Goal: Complete application form

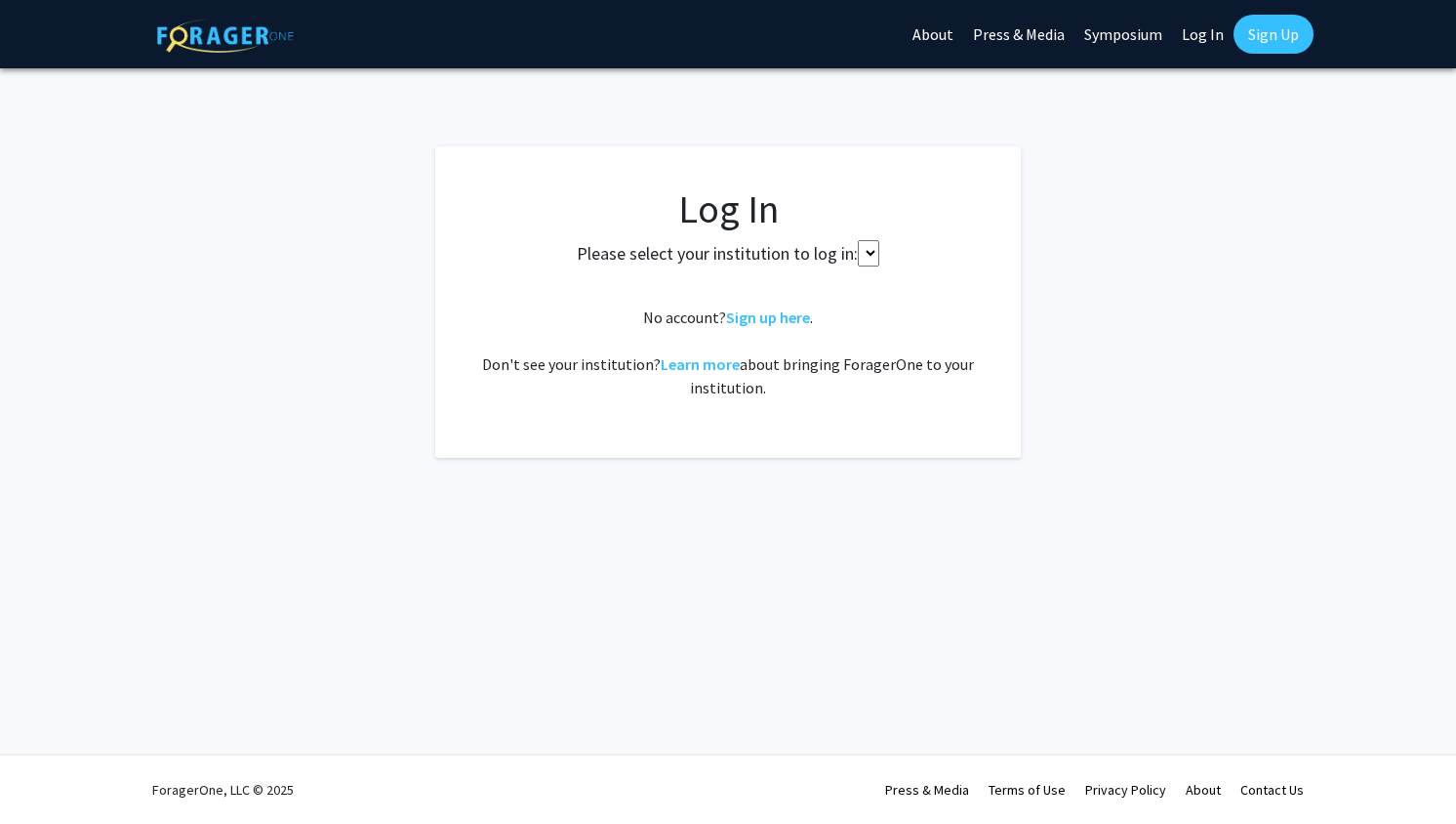
select select
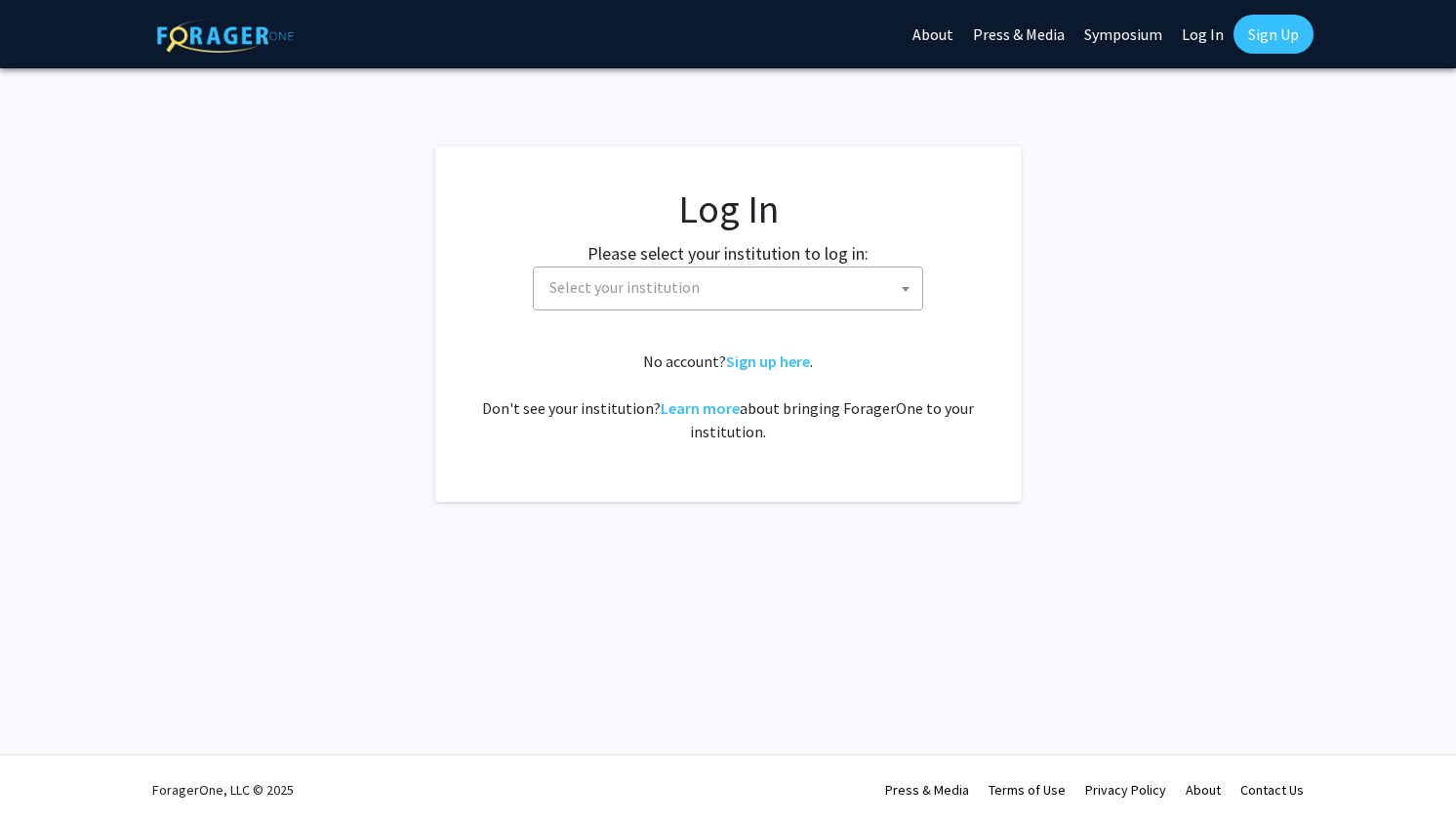
click at [563, 274] on span "Select your institution" at bounding box center [732, 287] width 381 height 40
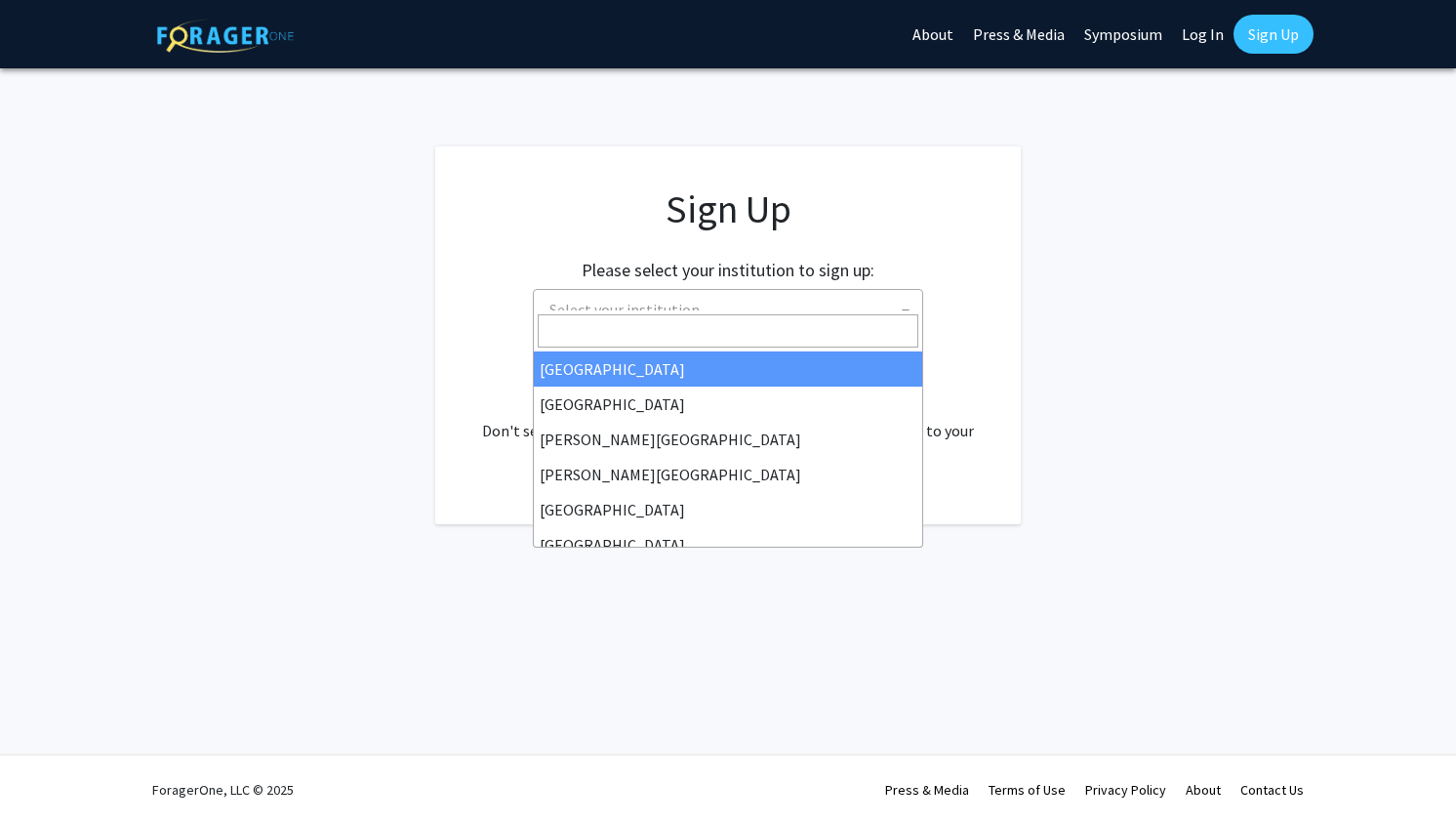
click at [1269, 23] on link "Sign Up" at bounding box center [1274, 34] width 80 height 39
click at [1277, 34] on link "Sign Up" at bounding box center [1274, 34] width 80 height 39
click at [1101, 335] on app-signup "Sign Up Please select your institution to sign up: [GEOGRAPHIC_DATA] [GEOGRAPHI…" at bounding box center [728, 335] width 1456 height 378
click at [999, 251] on fg-card "Sign Up Please select your institution to sign up: [GEOGRAPHIC_DATA] [GEOGRAPHI…" at bounding box center [728, 335] width 586 height 378
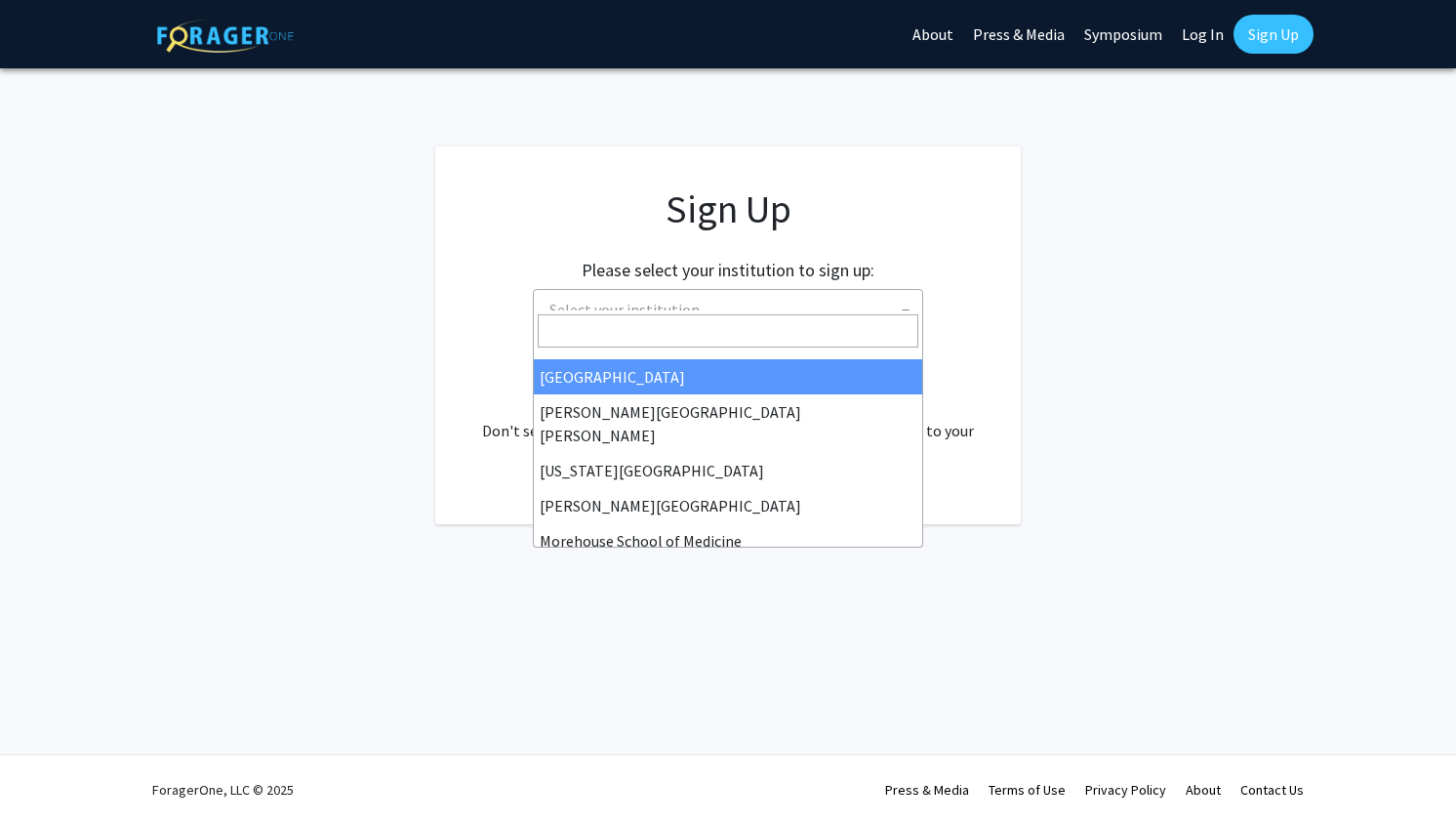
scroll to position [345, 0]
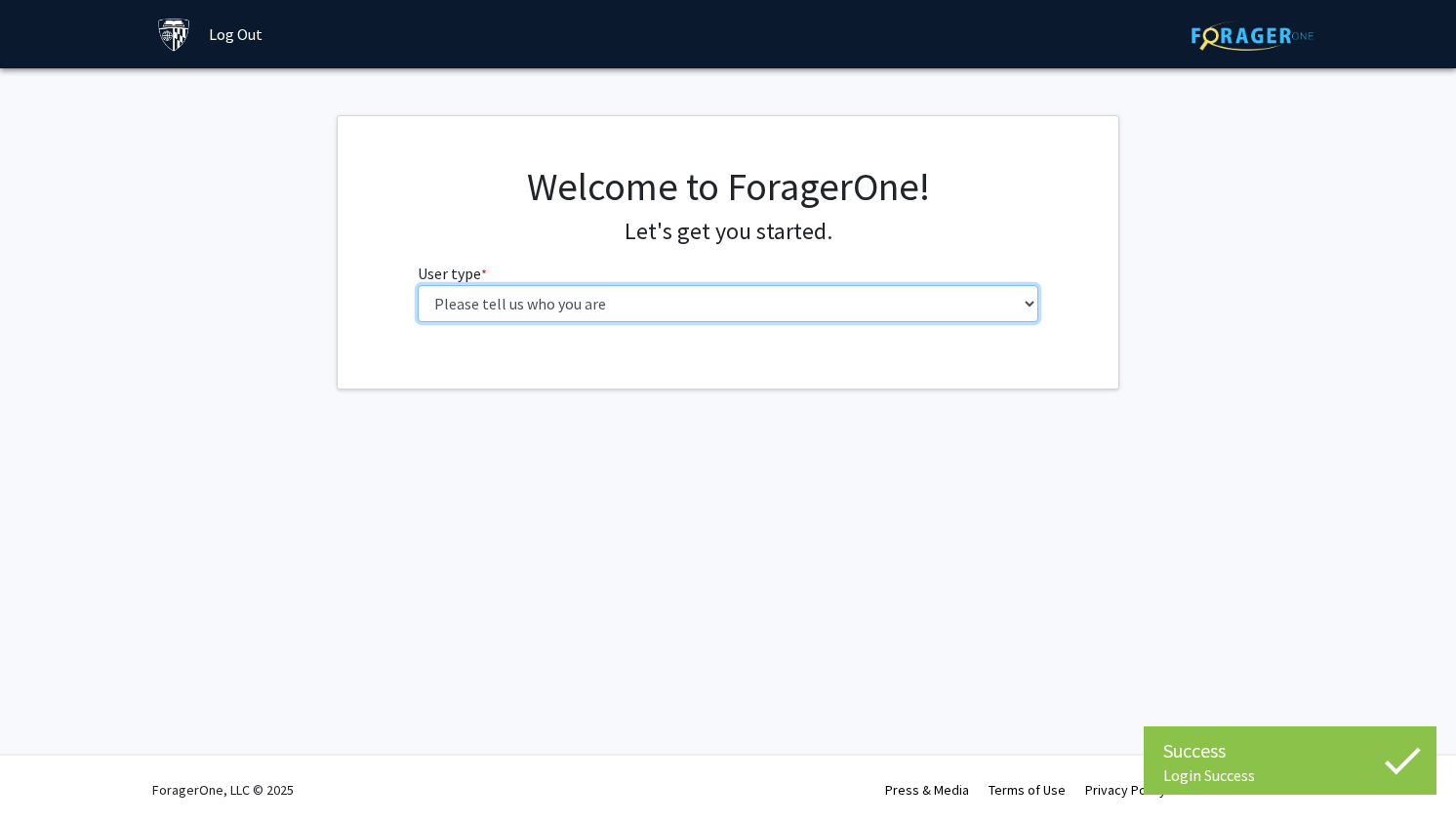
click at [680, 295] on select "Please tell us who you are Undergraduate Student Master's Student Doctoral Cand…" at bounding box center [728, 304] width 622 height 37
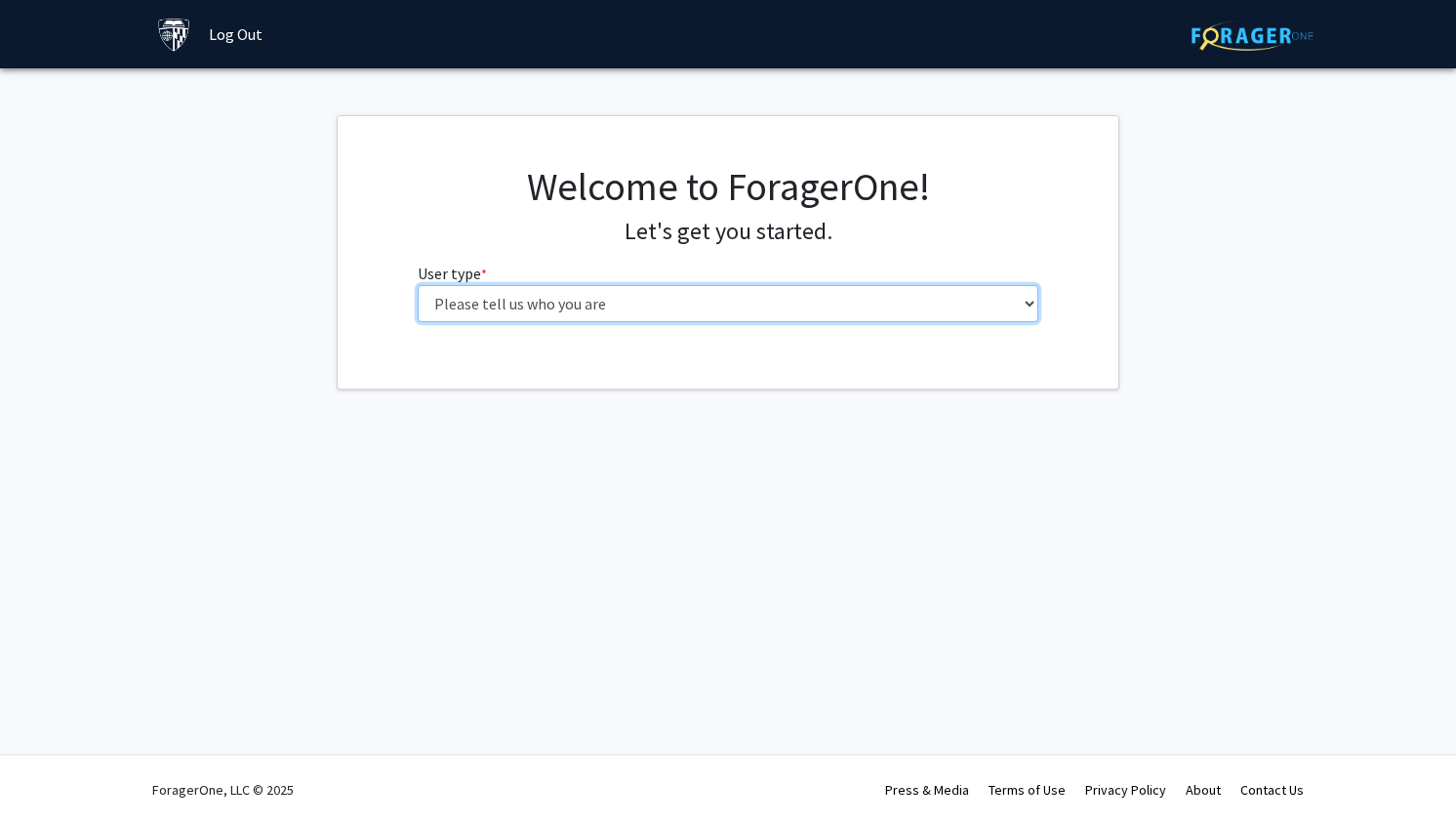
select select "2: masters"
click at [418, 285] on select "Please tell us who you are Undergraduate Student Master's Student Doctoral Cand…" at bounding box center [728, 304] width 622 height 37
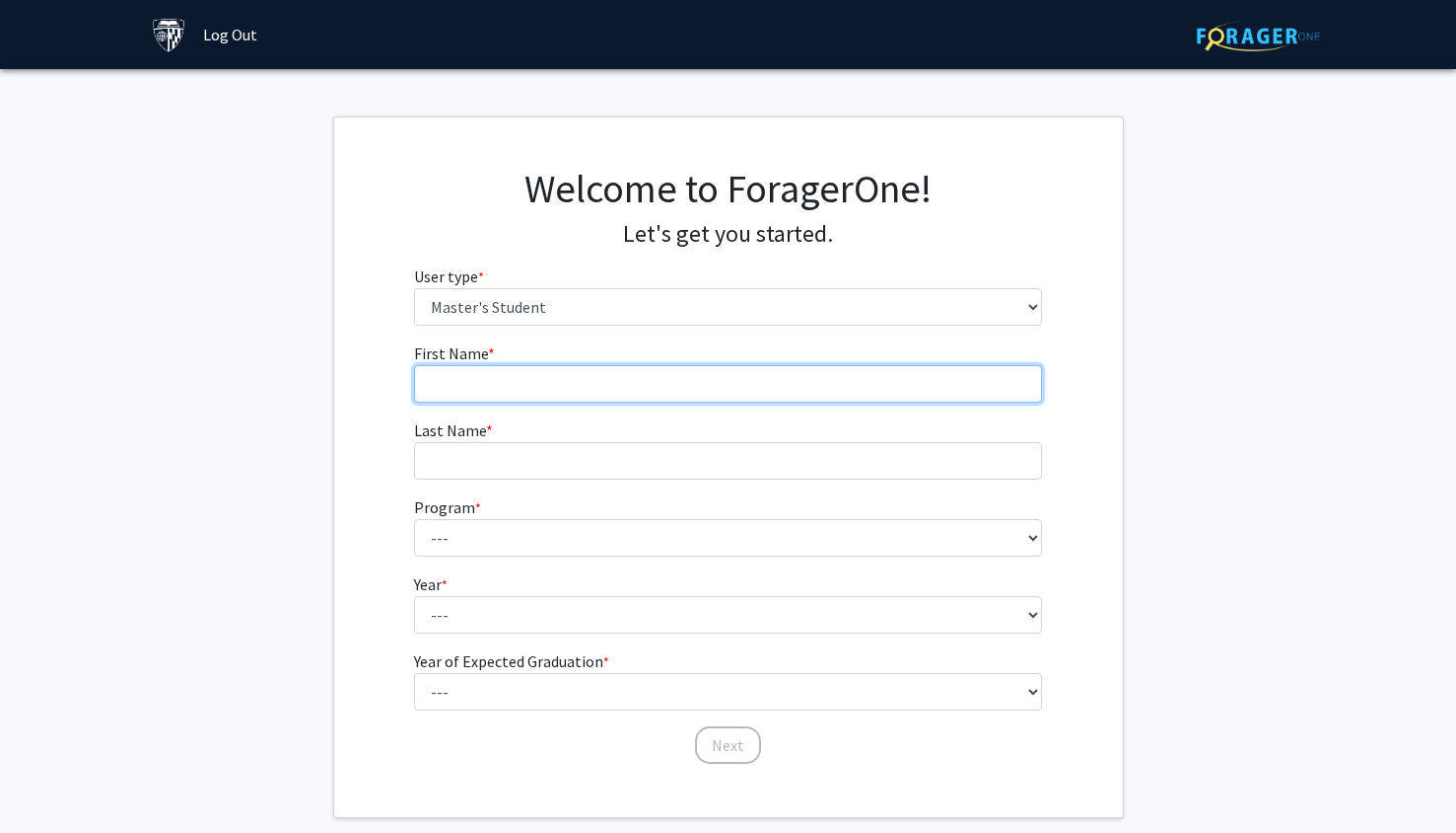
click at [631, 376] on input "First Name * required" at bounding box center [728, 384] width 628 height 38
type input "Hayley"
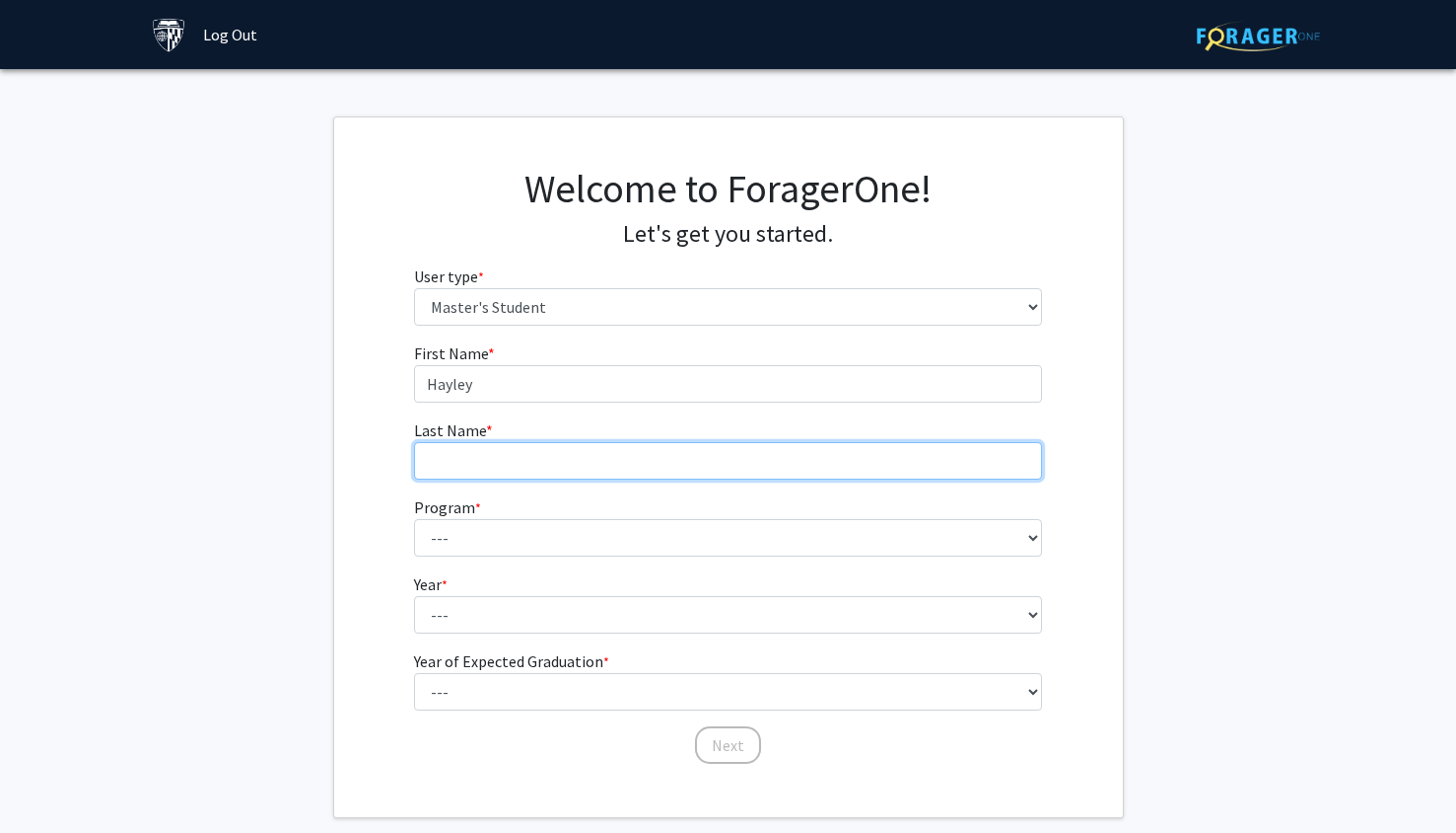
click at [611, 454] on input "Last Name * required" at bounding box center [728, 461] width 628 height 38
type input "Glore"
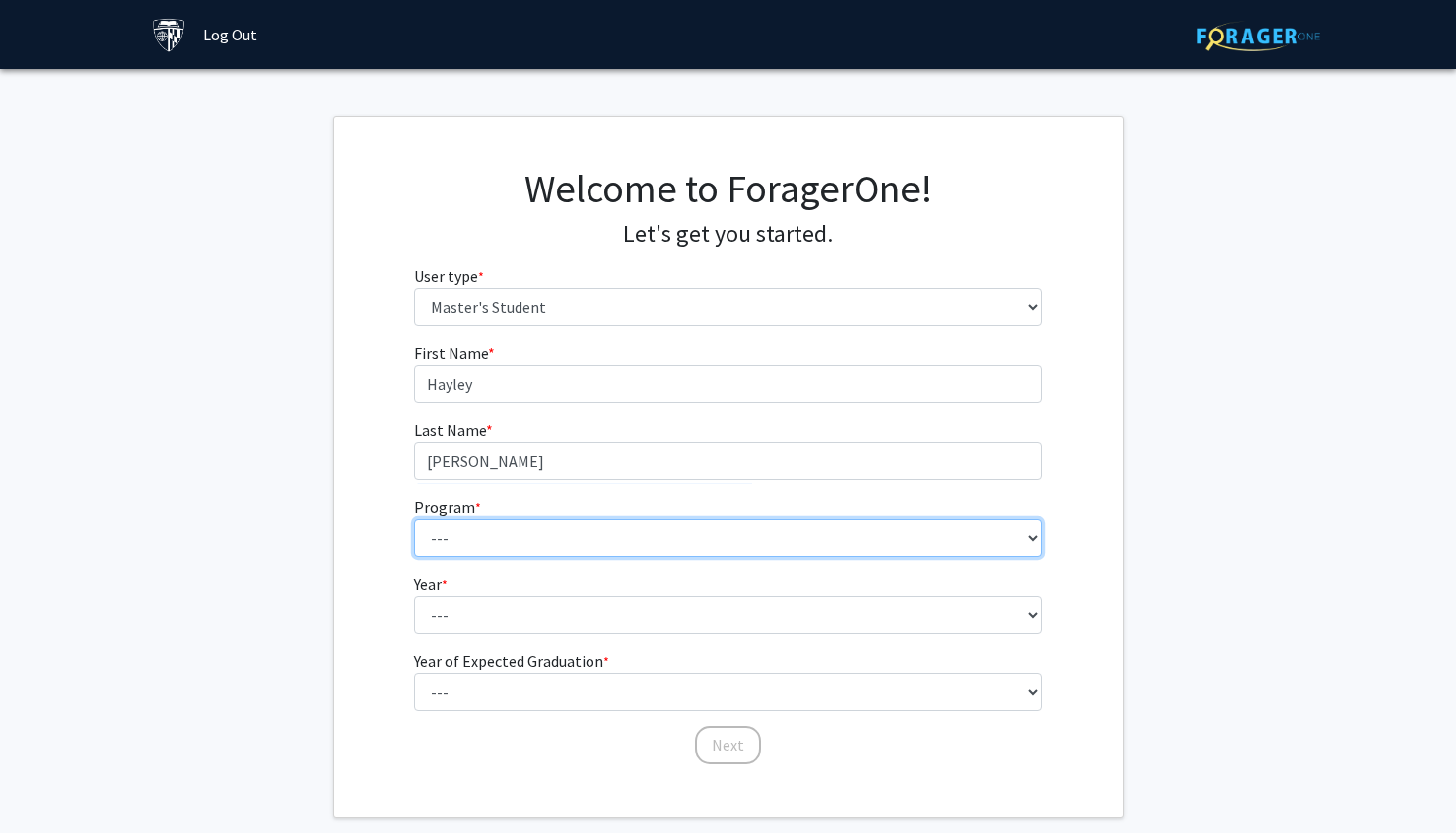
click at [585, 531] on select "--- Anatomy Education Applied and Computational Mathematics Applied Biomedical …" at bounding box center [728, 538] width 628 height 38
select select "1: 1"
click at [414, 519] on select "--- Anatomy Education Applied and Computational Mathematics Applied Biomedical …" at bounding box center [728, 538] width 628 height 38
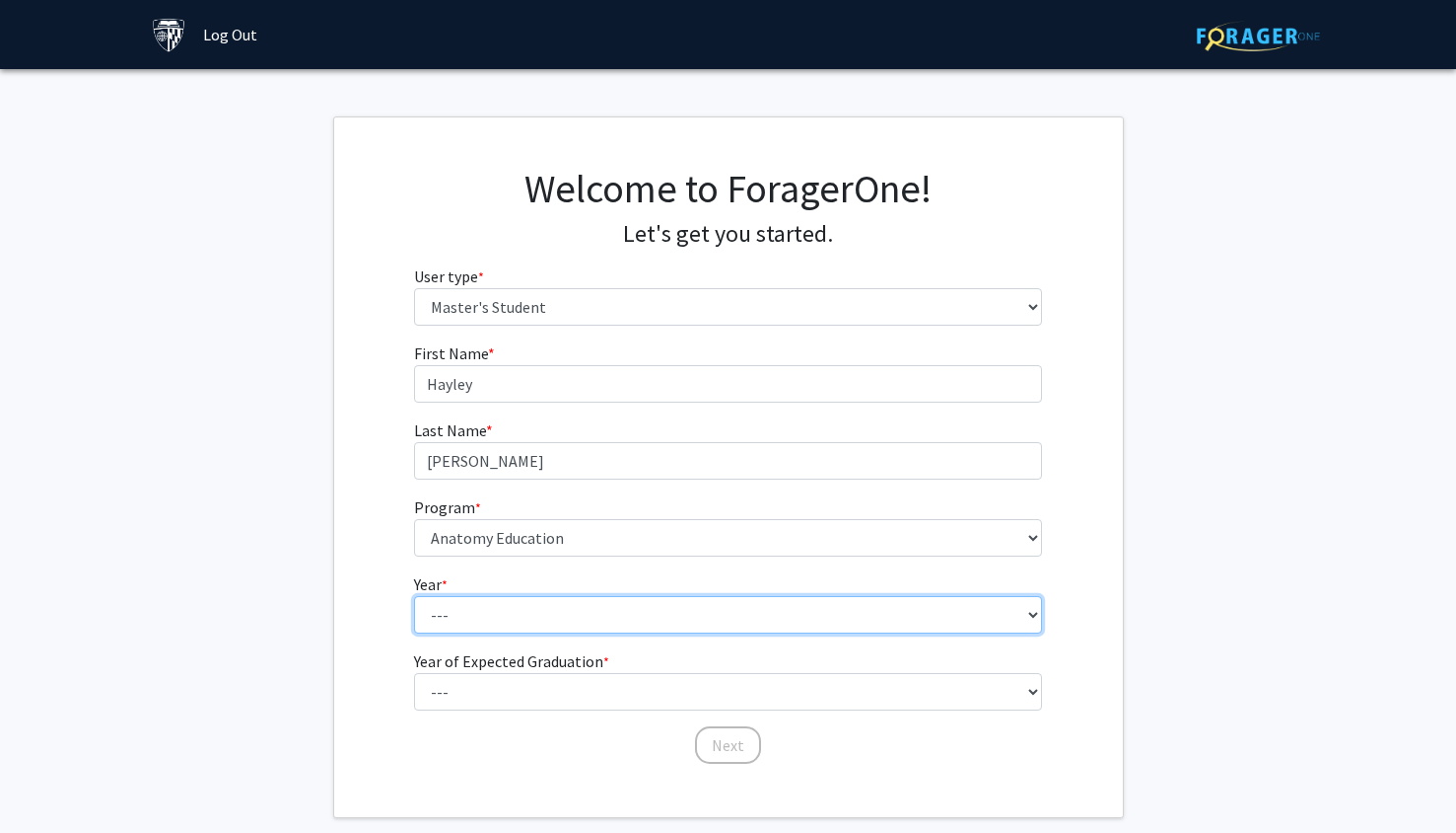
click at [541, 609] on select "--- First Year Second Year" at bounding box center [728, 615] width 628 height 38
select select "1: first_year"
click at [414, 596] on select "--- First Year Second Year" at bounding box center [728, 615] width 628 height 38
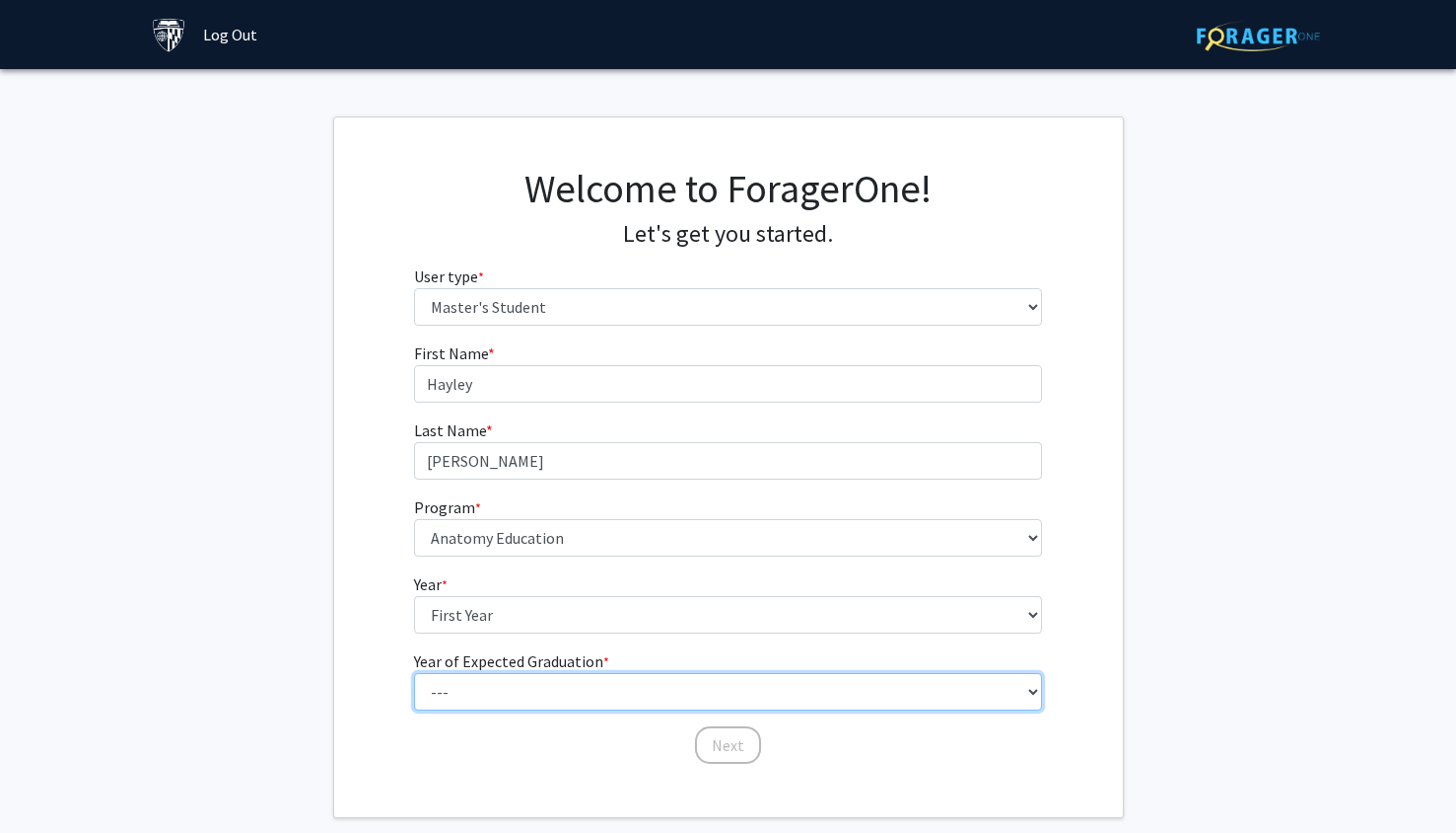
click at [483, 693] on select "--- 2025 2026 2027 2028 2029 2030 2031 2032 2033 2034" at bounding box center [728, 692] width 628 height 38
select select "2: 2026"
click at [414, 673] on select "--- 2025 2026 2027 2028 2029 2030 2031 2032 2033 2034" at bounding box center [728, 692] width 628 height 38
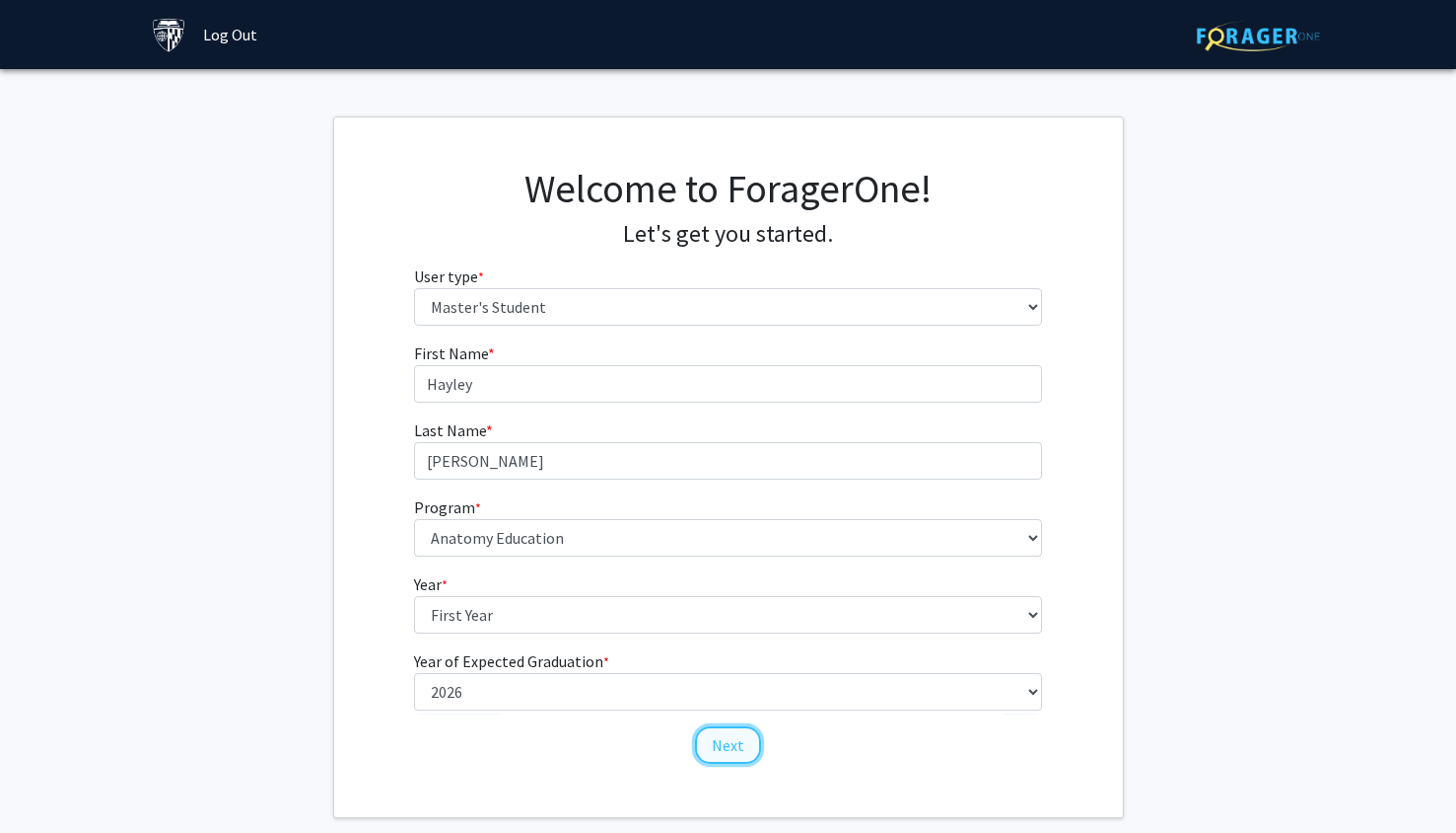
click at [699, 743] on button "Next" at bounding box center [728, 745] width 66 height 38
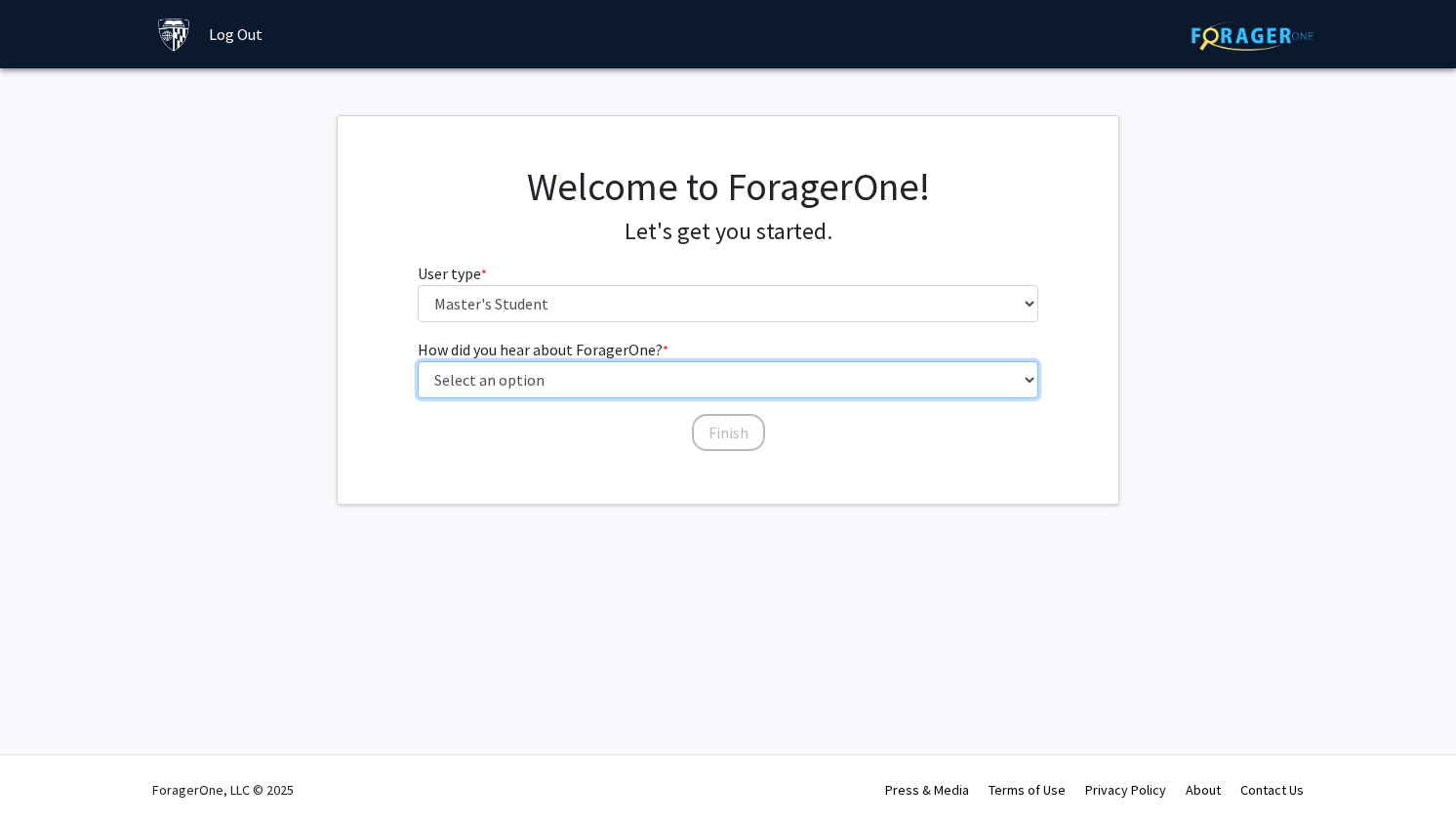
click at [639, 377] on select "Select an option Peer/student recommendation Faculty/staff recommendation Unive…" at bounding box center [728, 379] width 622 height 37
select select "3: university_website"
click at [418, 361] on select "Select an option Peer/student recommendation Faculty/staff recommendation Unive…" at bounding box center [728, 379] width 622 height 37
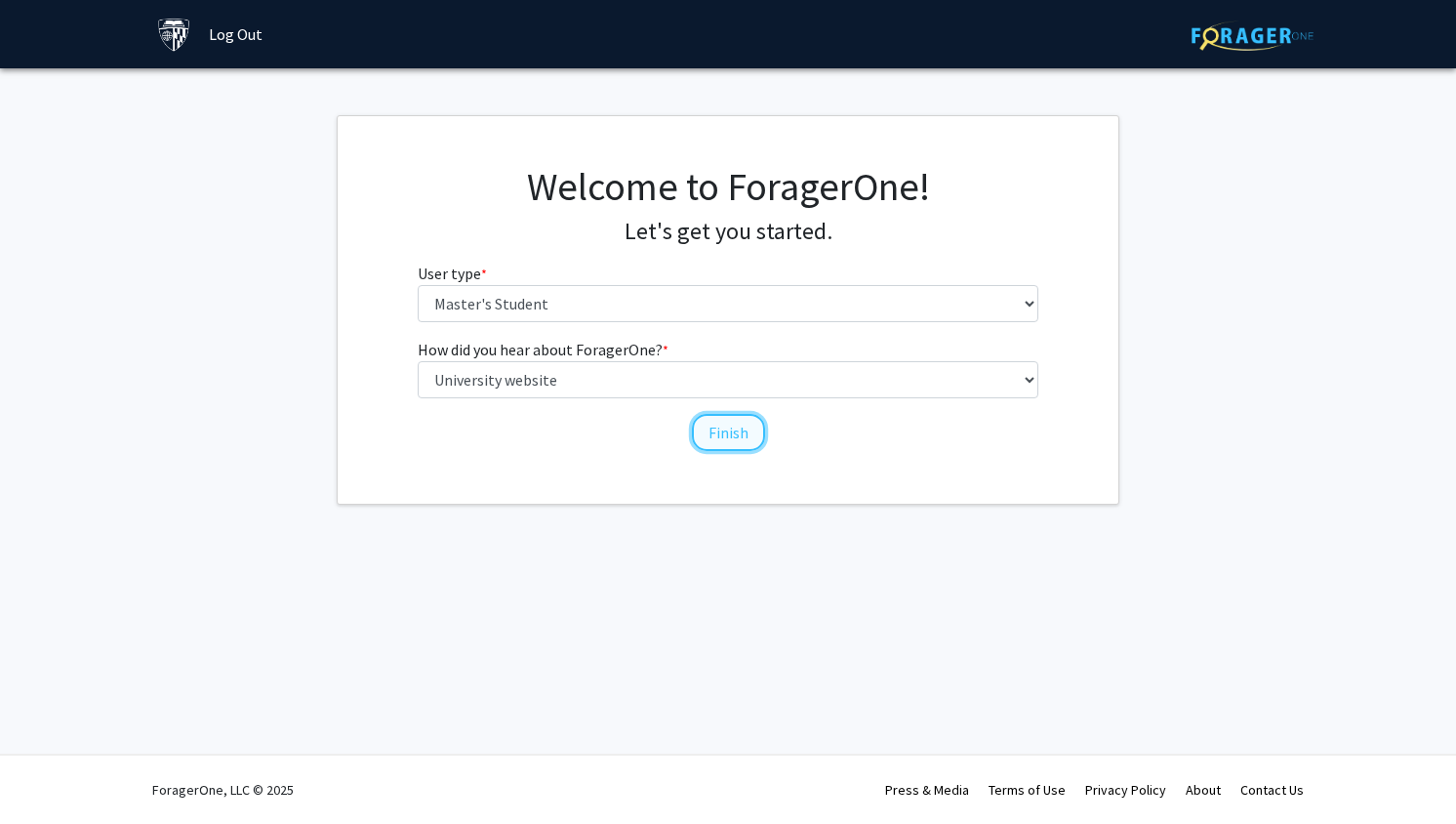
click at [737, 438] on button "Finish" at bounding box center [728, 433] width 73 height 37
